Goal: Check status: Check status

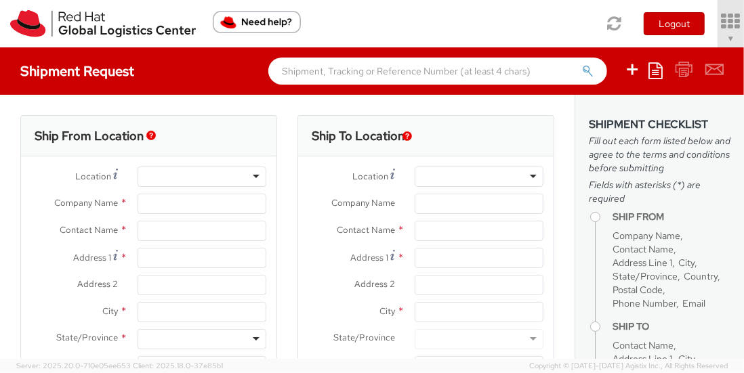
type input "Red Hat, Inc."
type input "[PERSON_NAME]"
type input "[STREET_ADDRESS]"
type input "RALEIGH"
type input "27601"
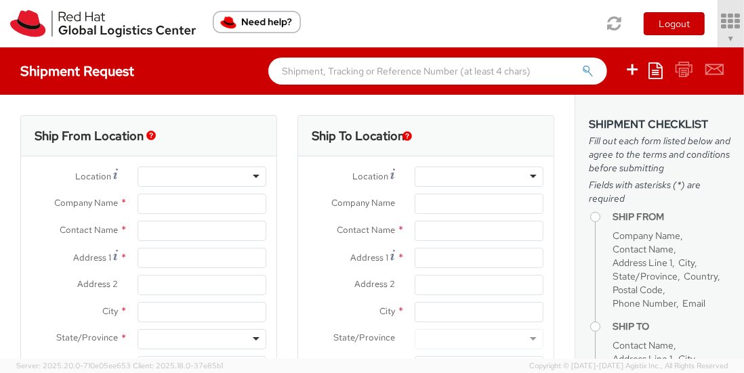
type input "[PHONE_NUMBER]"
type input "[EMAIL_ADDRESS][DOMAIN_NAME]"
select select "901"
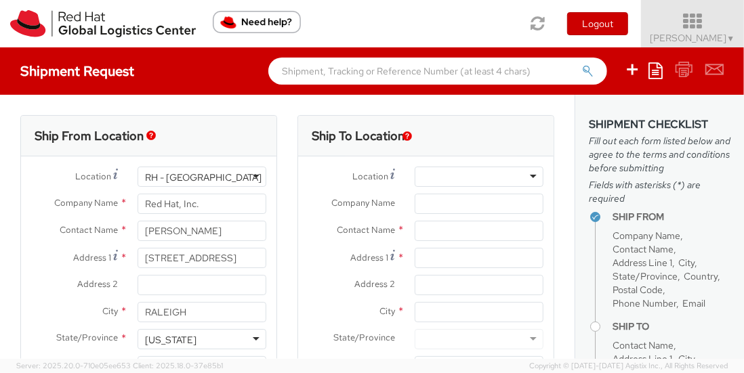
click at [731, 20] on icon at bounding box center [693, 21] width 119 height 19
select select
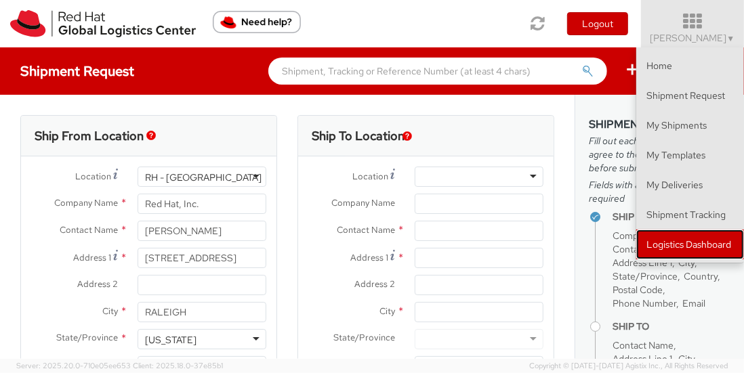
click at [674, 243] on link "Logistics Dashboard" at bounding box center [690, 245] width 108 height 30
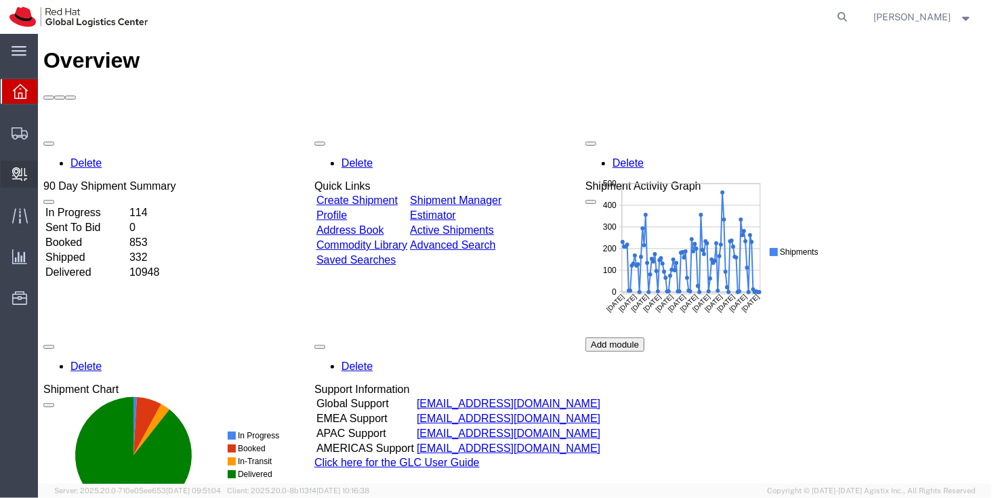
click at [0, 0] on span "Create Delivery" at bounding box center [0, 0] width 0 height 0
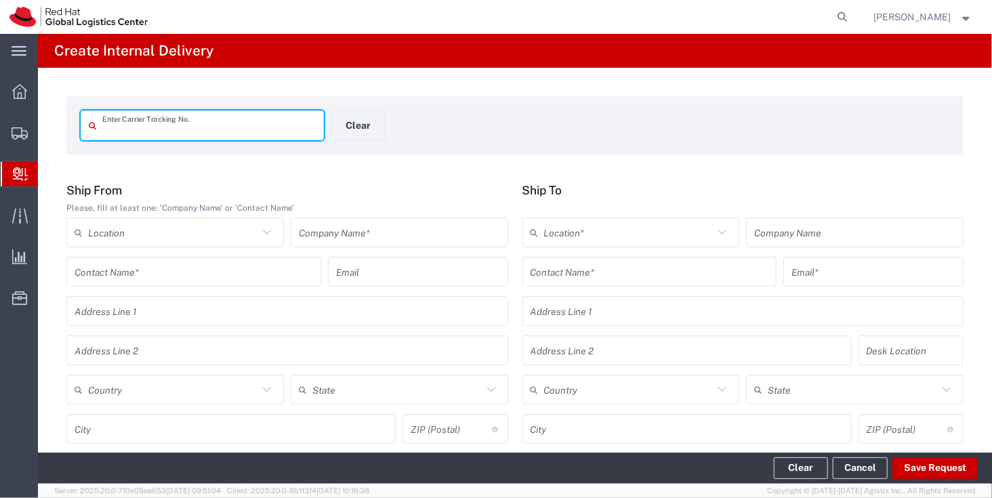
click at [48, 180] on span "Internal Delivery" at bounding box center [42, 174] width 11 height 27
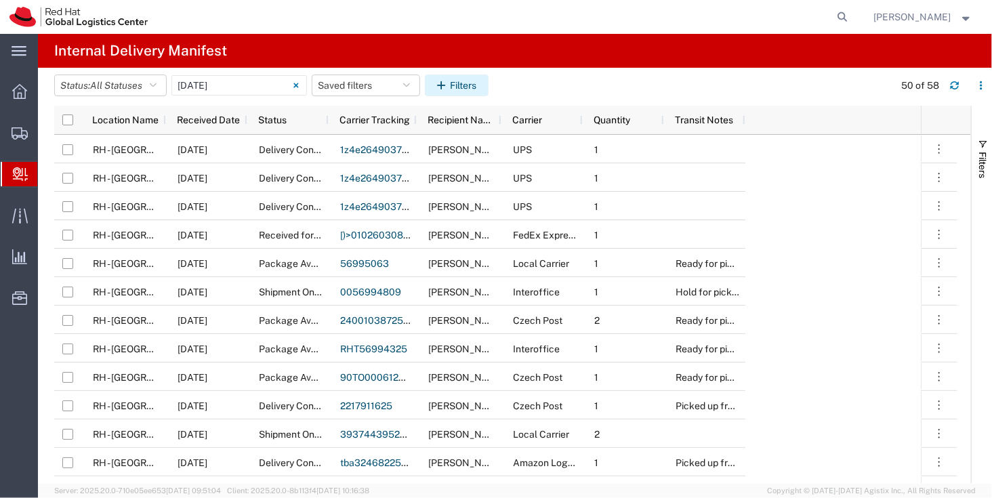
click at [477, 84] on button "Filters" at bounding box center [457, 86] width 64 height 22
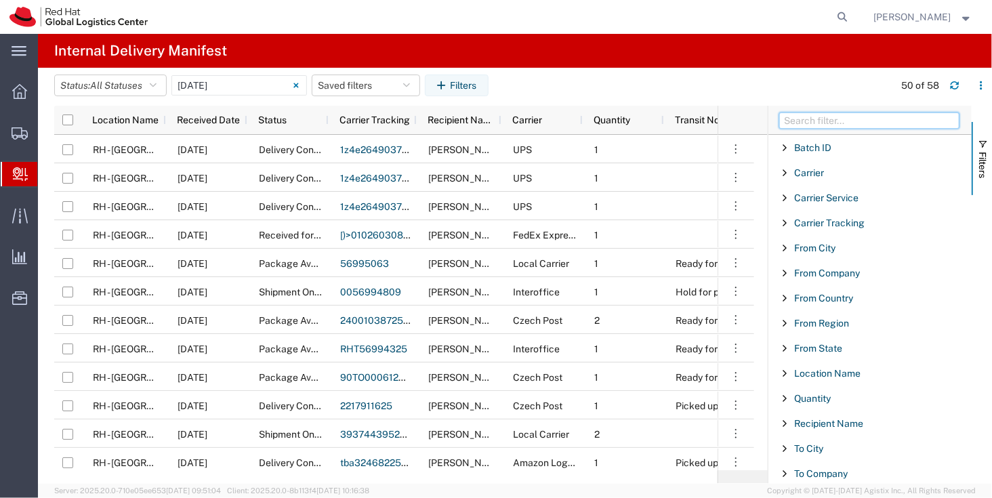
click at [822, 117] on input "Filter Columns Input" at bounding box center [869, 120] width 180 height 16
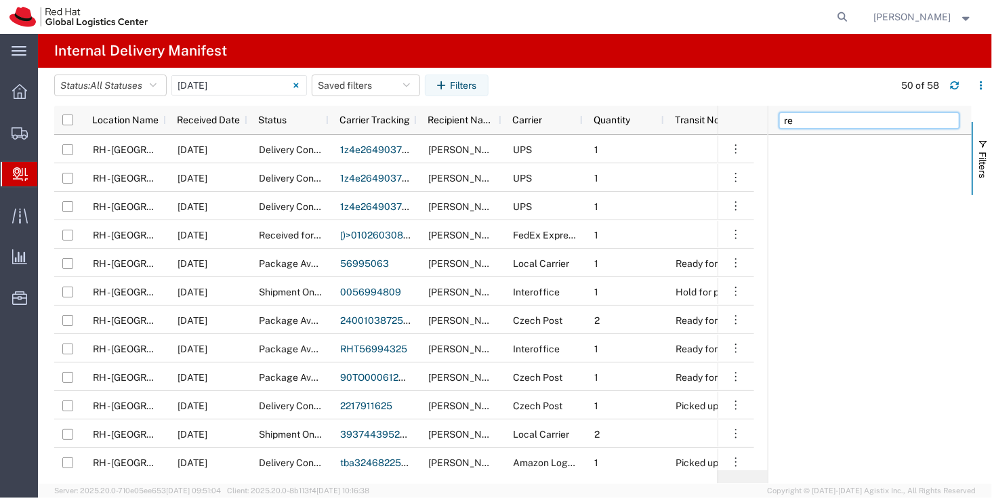
type input "r"
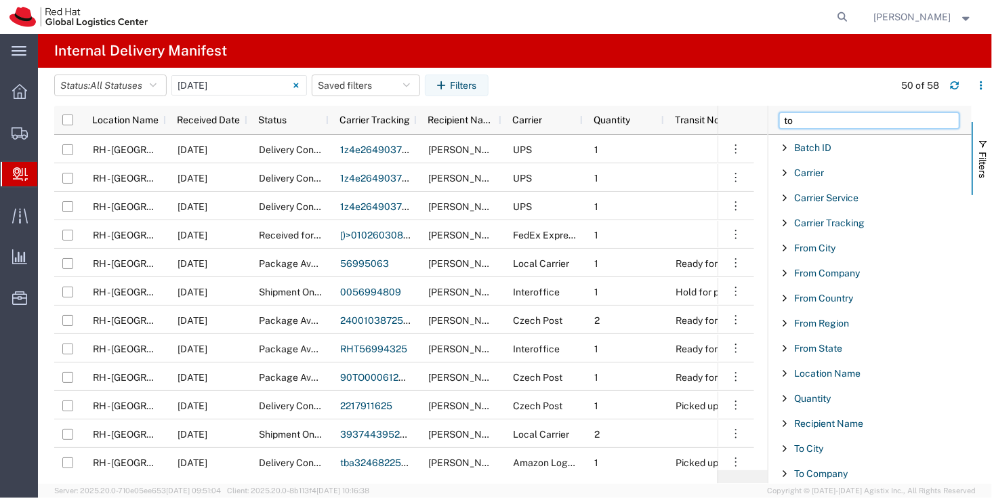
type input "t"
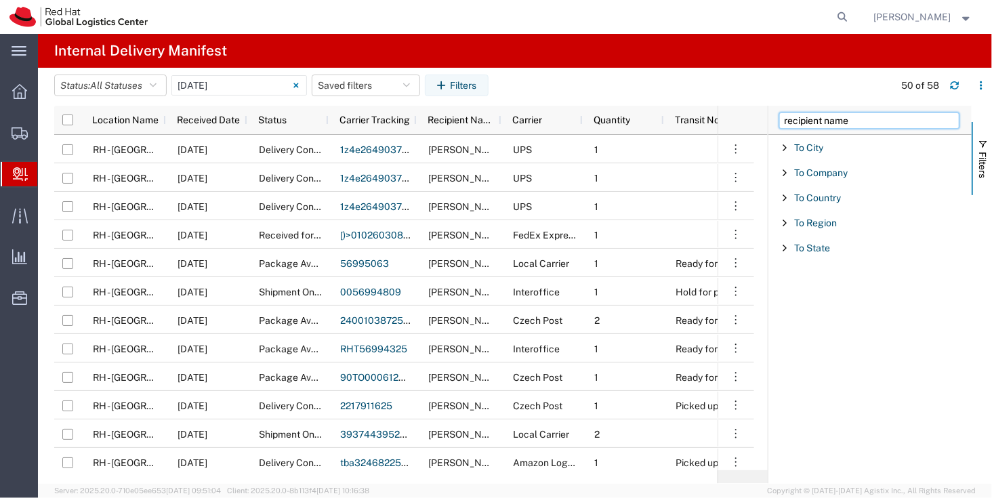
type input "recipient name"
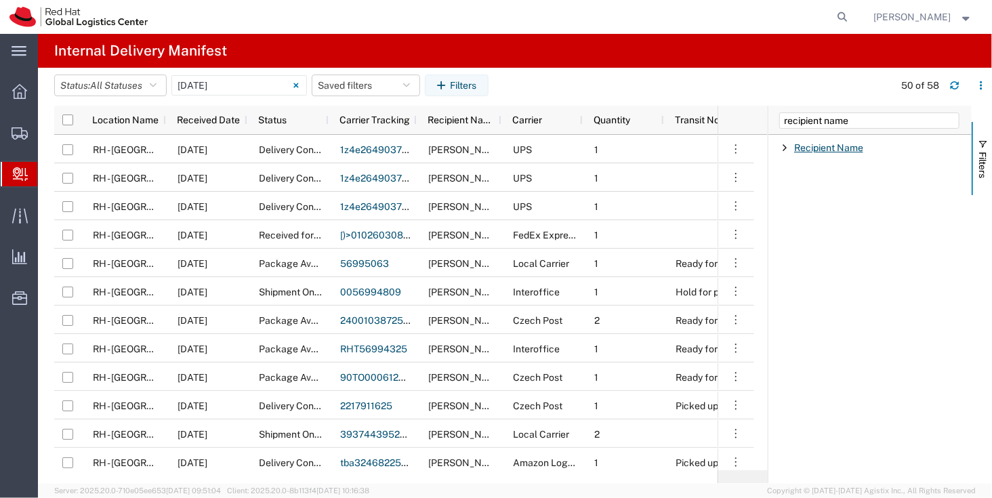
click at [821, 142] on span "Recipient Name" at bounding box center [828, 147] width 69 height 11
click at [820, 214] on input "Filter List 1 Filters" at bounding box center [875, 210] width 178 height 20
type input "isabella"
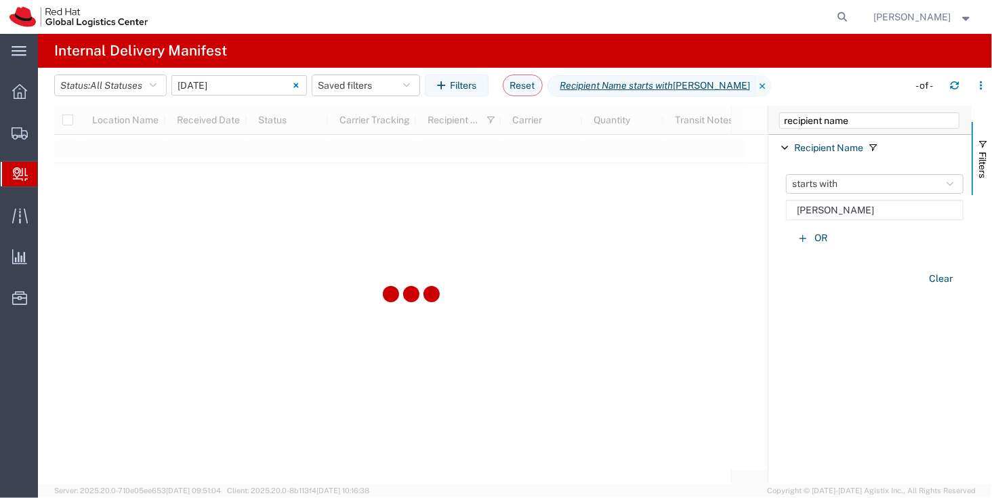
click at [231, 91] on input "10/01/2025 - 10/01/2025" at bounding box center [239, 85] width 136 height 20
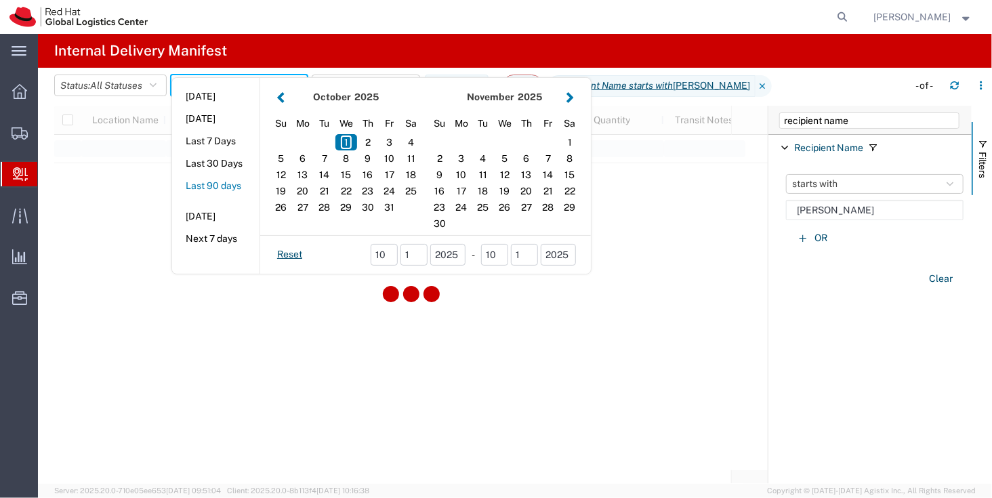
click at [243, 192] on button "Last 90 days" at bounding box center [215, 185] width 87 height 21
type input "Last 90 days"
type input "07/04/2025 - 10/01/2025"
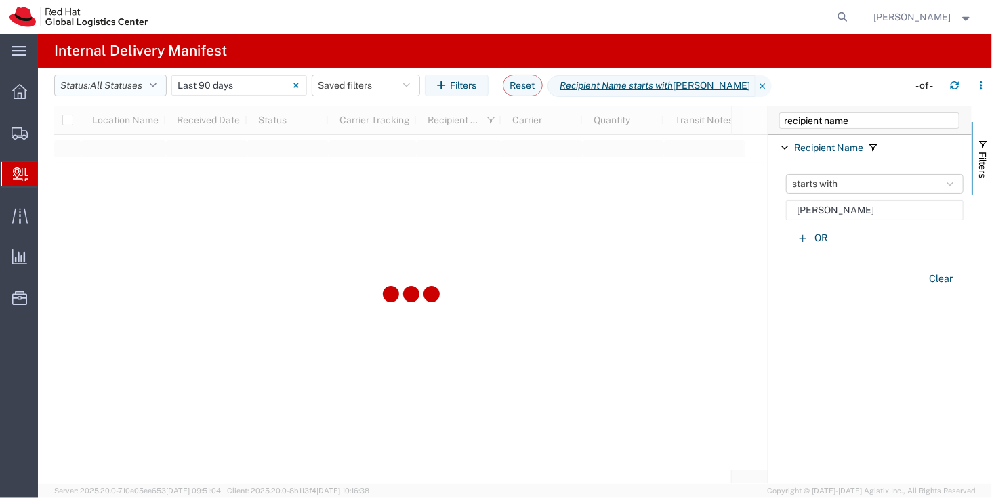
click at [132, 88] on span "All Statuses" at bounding box center [116, 85] width 52 height 11
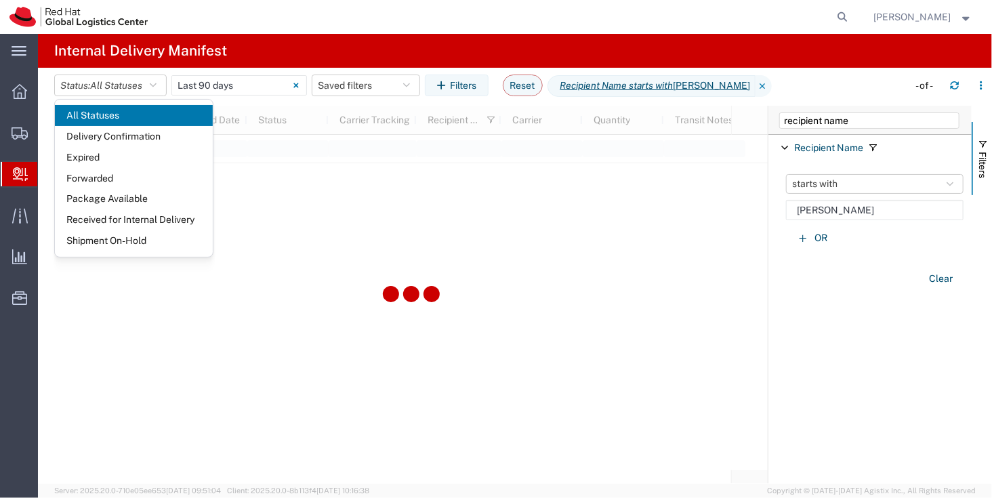
click at [388, 49] on agx-page-header "Internal Delivery Manifest" at bounding box center [515, 51] width 954 height 34
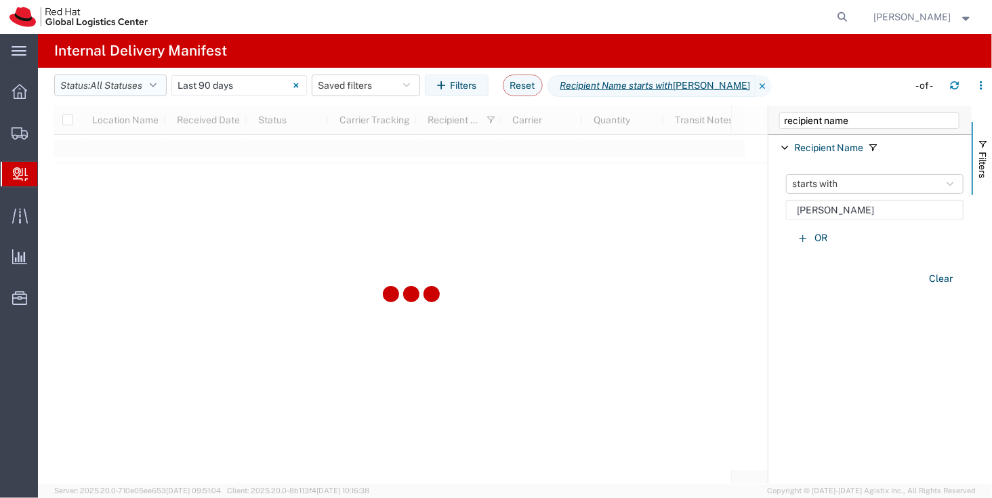
click at [133, 85] on span "All Statuses" at bounding box center [116, 85] width 52 height 11
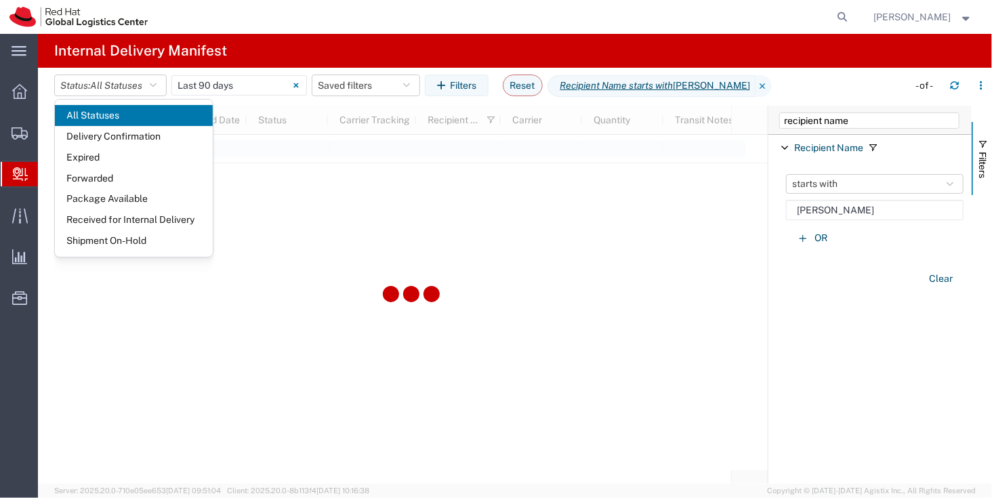
click at [399, 39] on agx-page-header "Internal Delivery Manifest" at bounding box center [515, 51] width 954 height 34
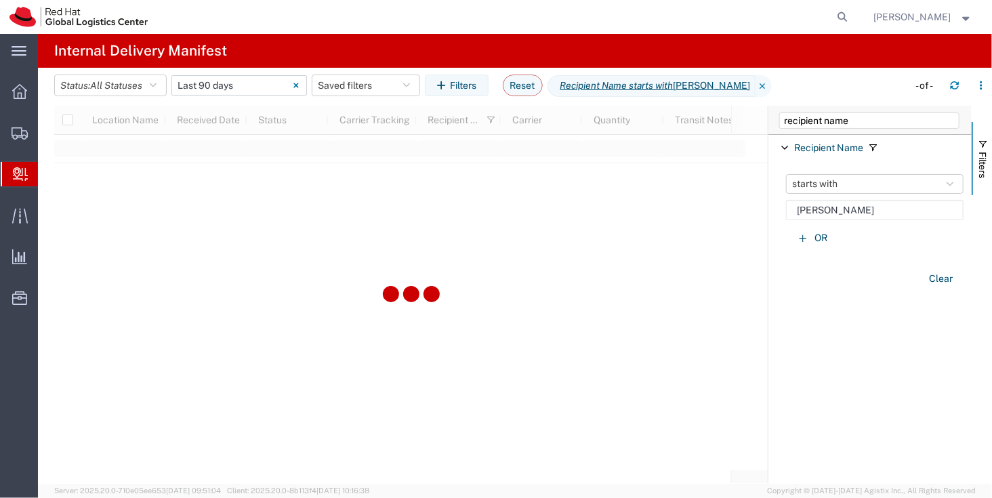
click at [249, 94] on input "07/04/2025 - 10/01/2025" at bounding box center [239, 85] width 136 height 20
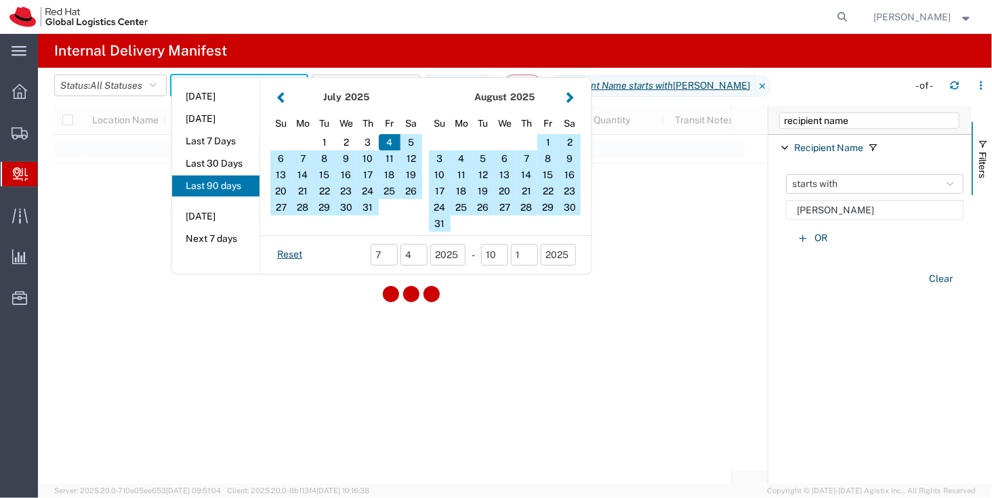
click at [355, 27] on div at bounding box center [505, 17] width 697 height 34
